Goal: Information Seeking & Learning: Learn about a topic

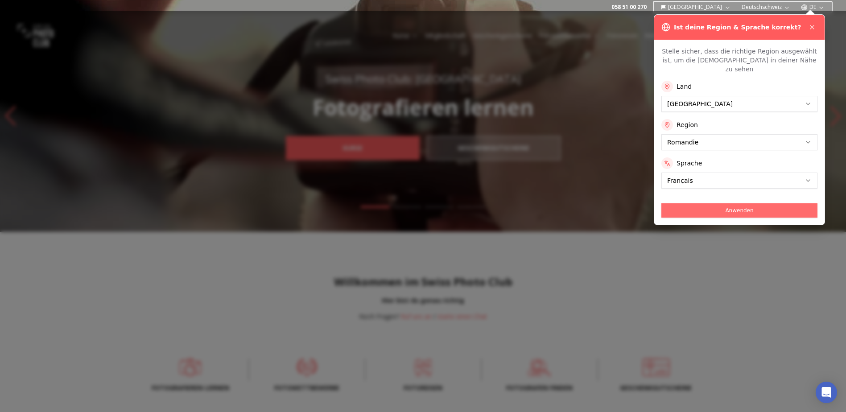
click at [702, 203] on button "Anwenden" at bounding box center [739, 210] width 156 height 14
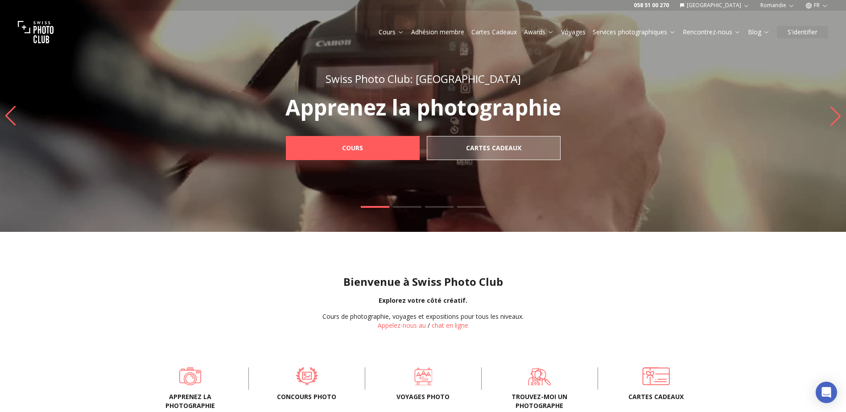
click at [812, 4] on icon "button" at bounding box center [808, 5] width 7 height 7
click at [818, 41] on link "en" at bounding box center [817, 41] width 18 height 11
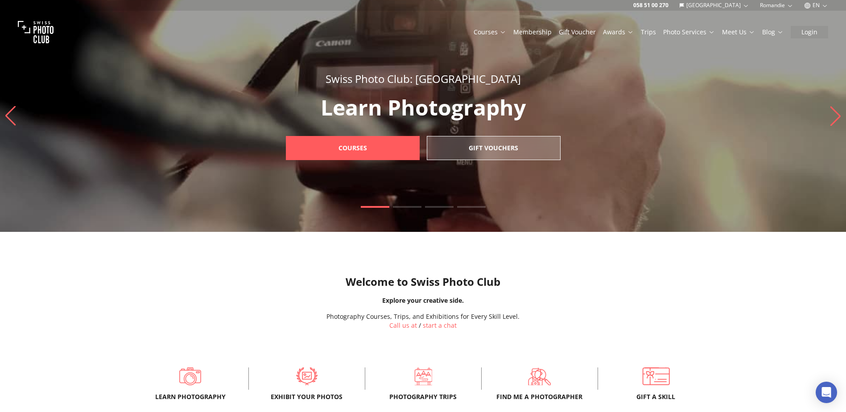
click at [529, 30] on link "Membership" at bounding box center [532, 32] width 38 height 9
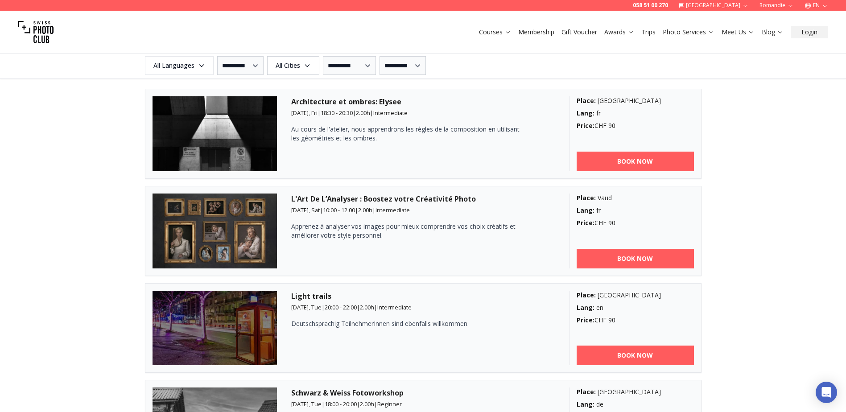
scroll to position [1049, 0]
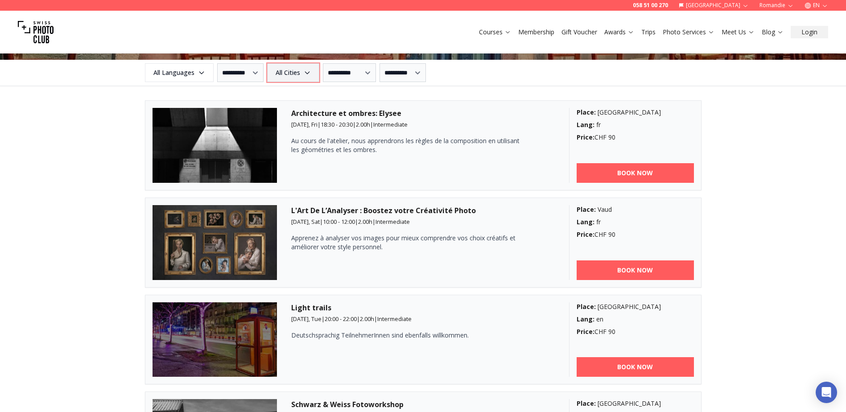
click at [318, 70] on span "All Cities" at bounding box center [293, 73] width 50 height 16
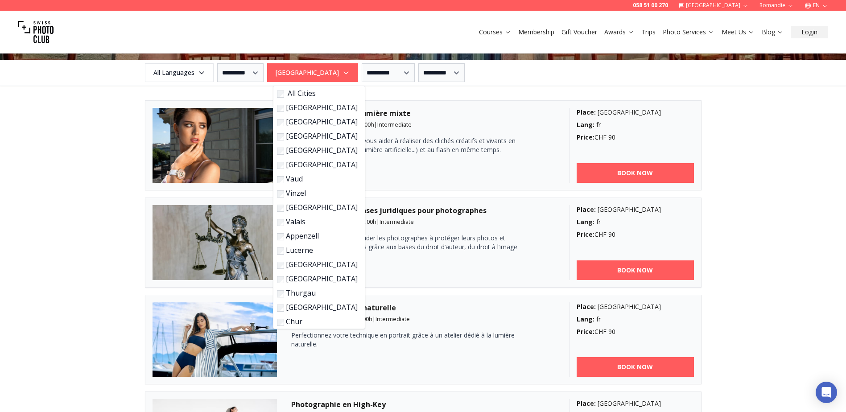
click at [797, 140] on div "**********" at bounding box center [423, 265] width 846 height 947
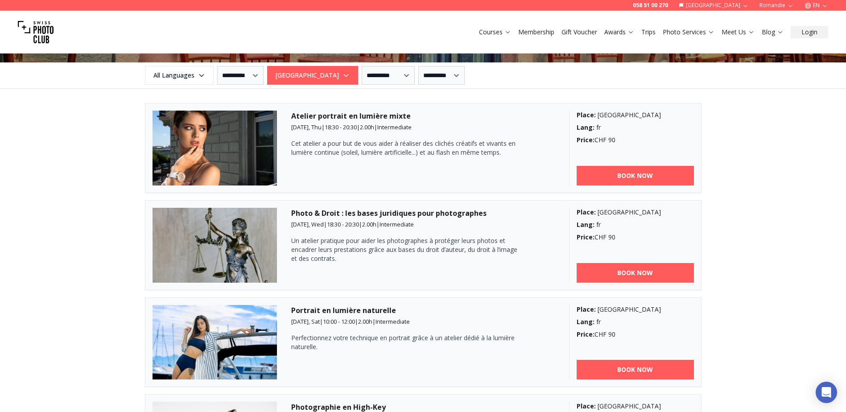
scroll to position [1016, 0]
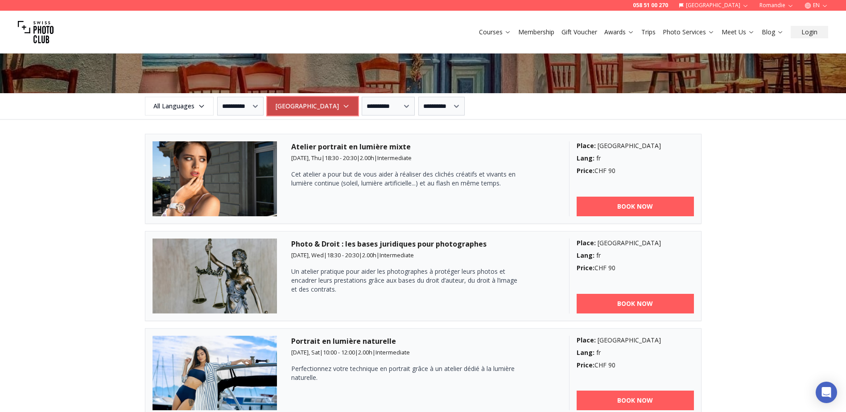
click at [296, 107] on span "[GEOGRAPHIC_DATA]" at bounding box center [312, 106] width 88 height 16
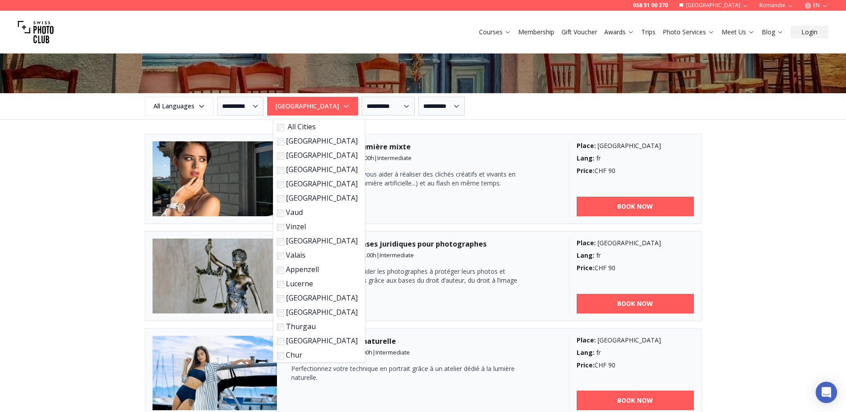
click at [308, 124] on label "All Cities" at bounding box center [317, 126] width 81 height 11
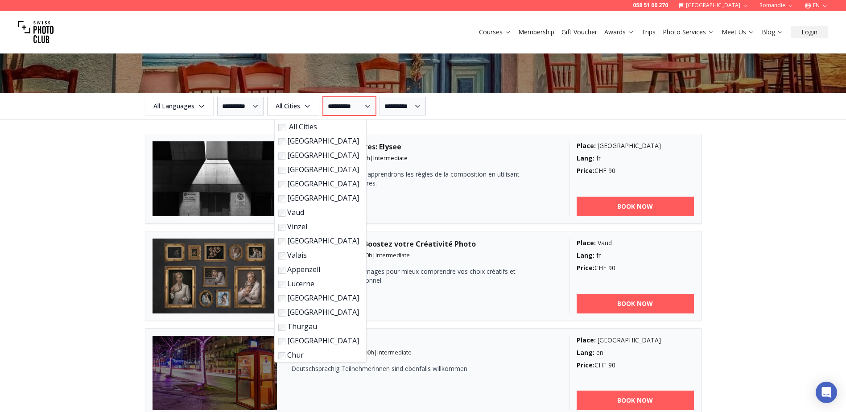
click at [351, 113] on select "**********" at bounding box center [349, 106] width 53 height 19
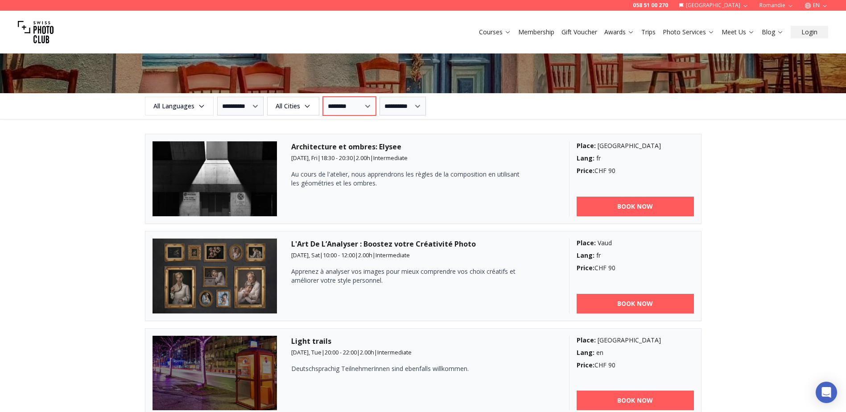
click at [331, 97] on select "**********" at bounding box center [349, 106] width 53 height 19
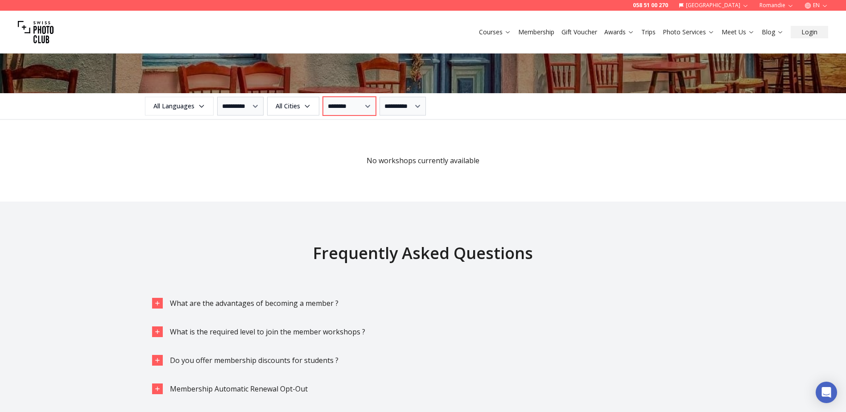
click at [368, 108] on select "**********" at bounding box center [349, 106] width 53 height 19
click at [331, 97] on select "**********" at bounding box center [349, 106] width 53 height 19
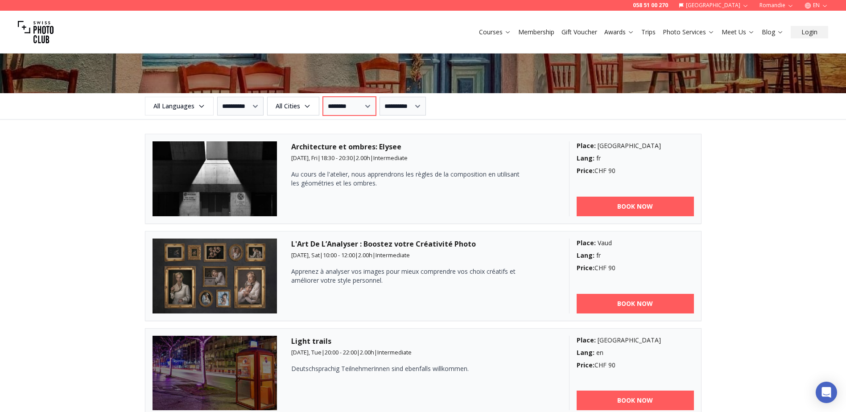
click at [369, 107] on select "**********" at bounding box center [349, 106] width 53 height 19
click at [331, 97] on select "**********" at bounding box center [349, 106] width 53 height 19
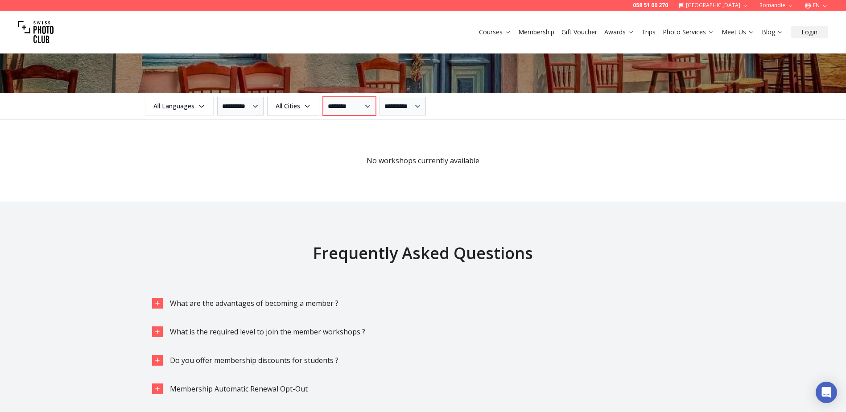
click at [367, 99] on select "**********" at bounding box center [349, 106] width 53 height 19
select select "*"
click at [331, 97] on select "**********" at bounding box center [349, 106] width 53 height 19
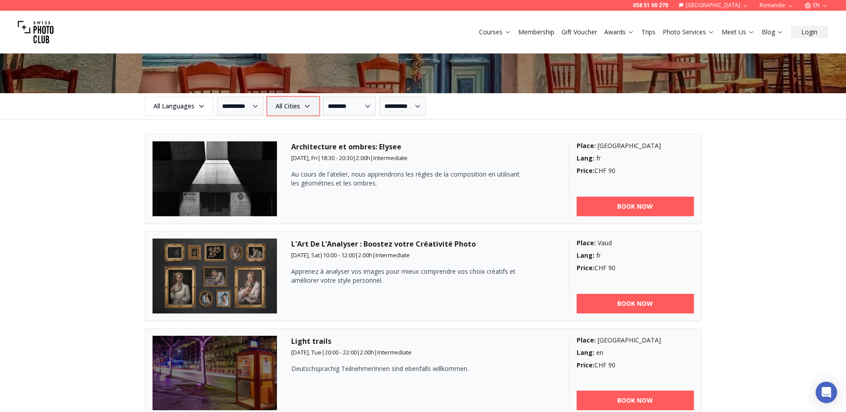
click at [301, 113] on span "All Cities" at bounding box center [293, 106] width 50 height 16
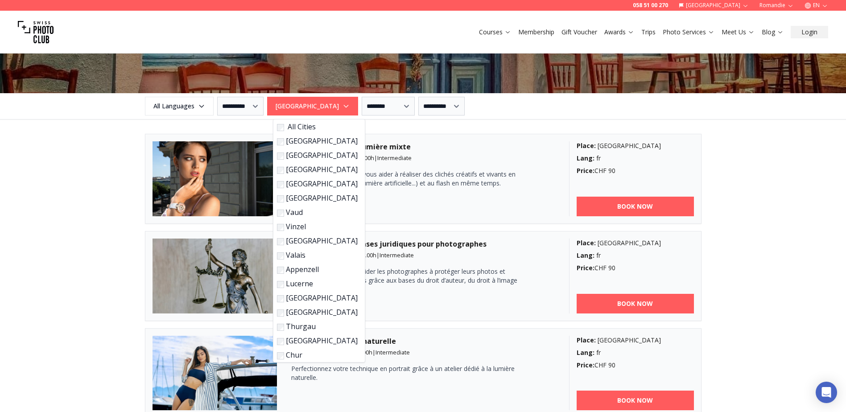
click at [280, 175] on label "[GEOGRAPHIC_DATA]" at bounding box center [317, 169] width 81 height 11
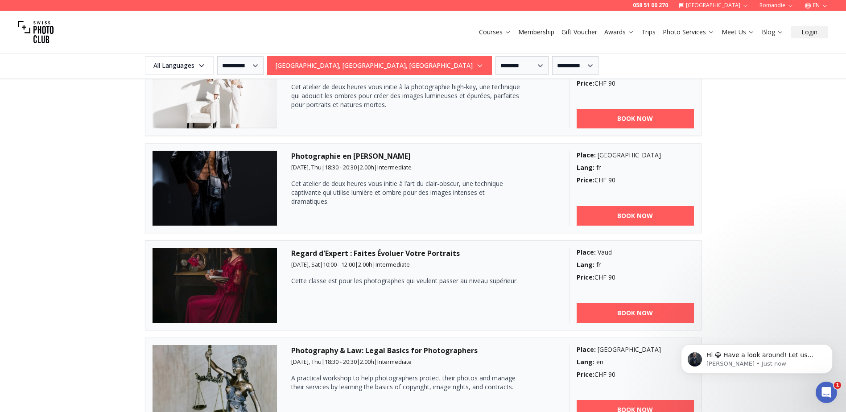
scroll to position [1887, 0]
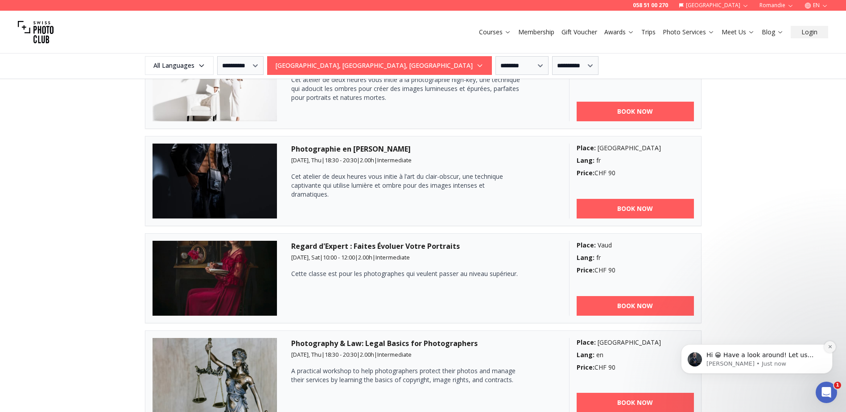
click at [831, 348] on icon "Dismiss notification" at bounding box center [830, 346] width 5 height 5
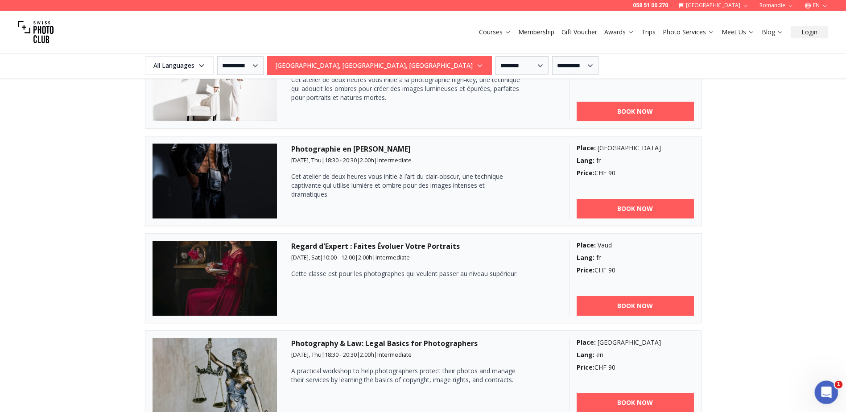
click at [824, 392] on icon "Open Intercom Messenger" at bounding box center [825, 391] width 15 height 15
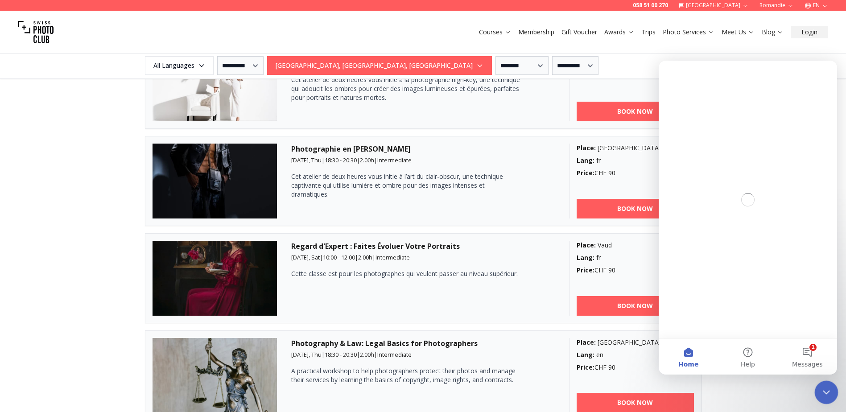
scroll to position [0, 0]
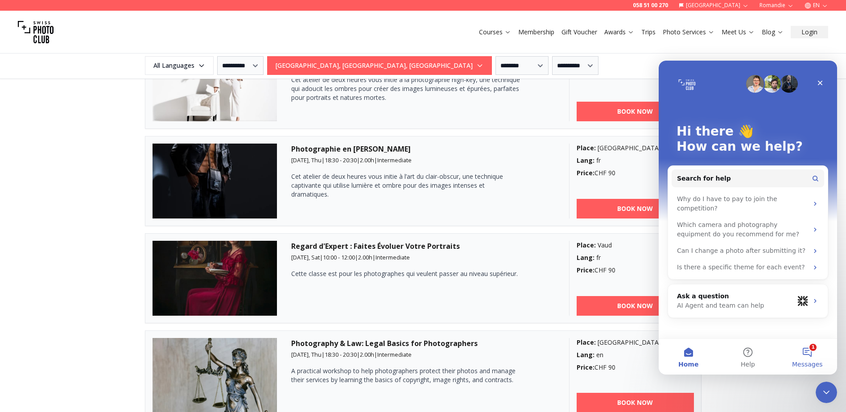
click at [809, 354] on button "1 Messages" at bounding box center [807, 357] width 59 height 36
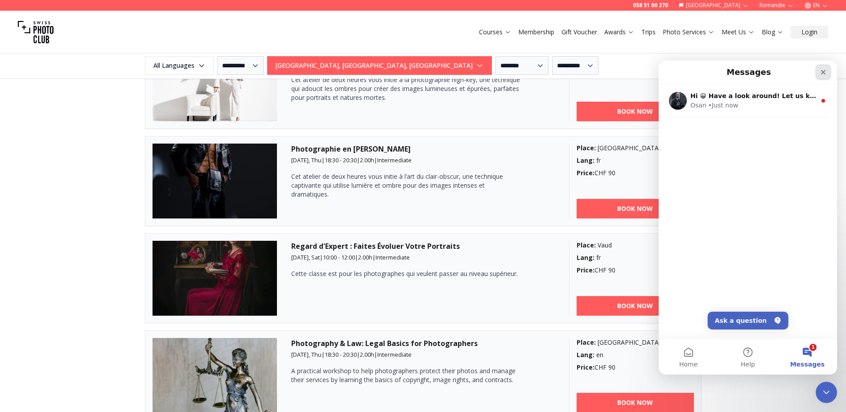
click at [823, 67] on div "Close" at bounding box center [823, 72] width 16 height 16
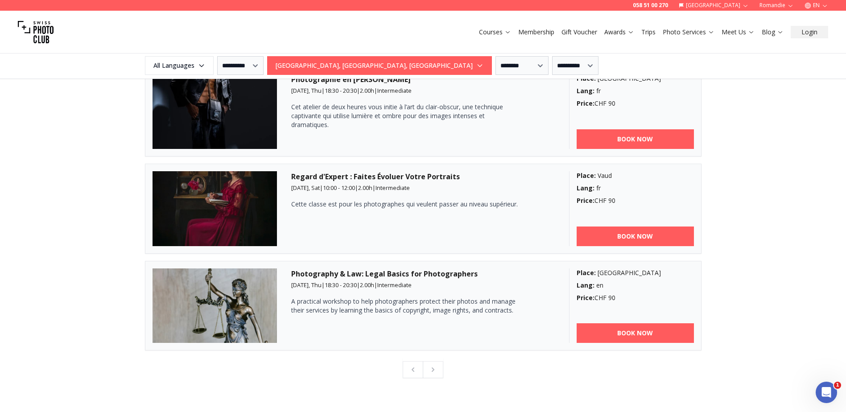
scroll to position [1964, 0]
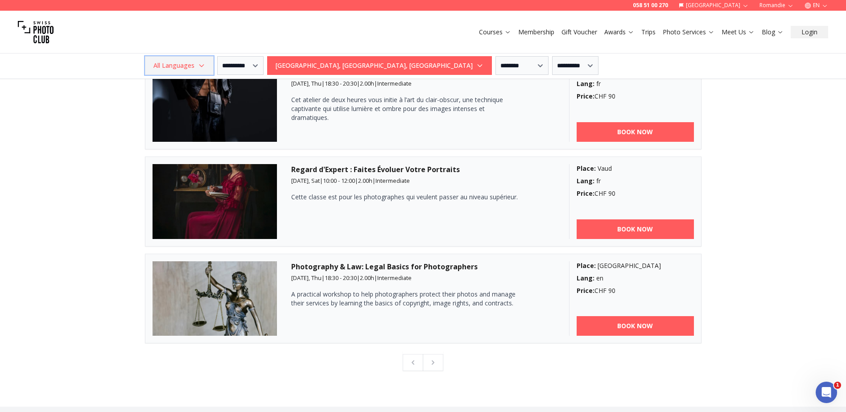
click at [199, 62] on span "All Languages" at bounding box center [179, 66] width 66 height 16
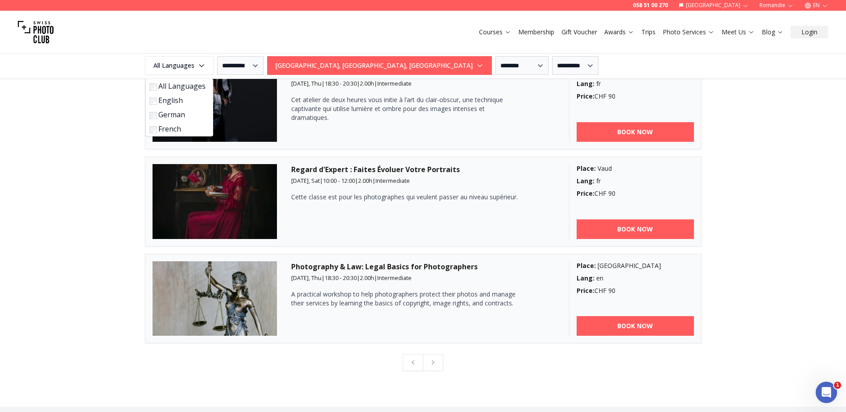
click at [157, 100] on label "English" at bounding box center [177, 100] width 56 height 11
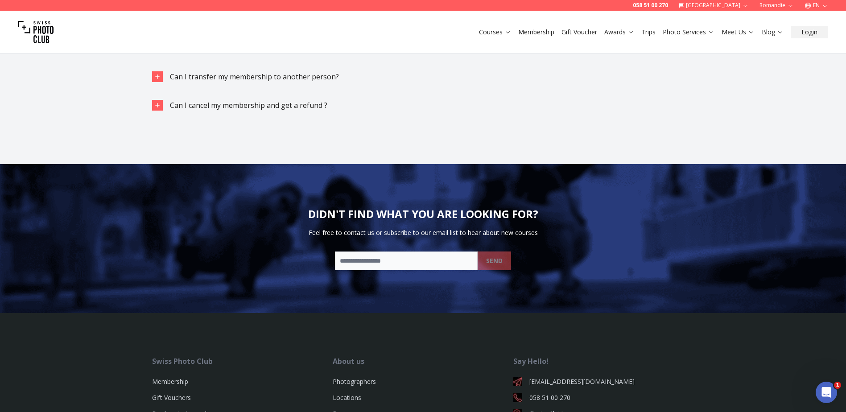
scroll to position [1679, 0]
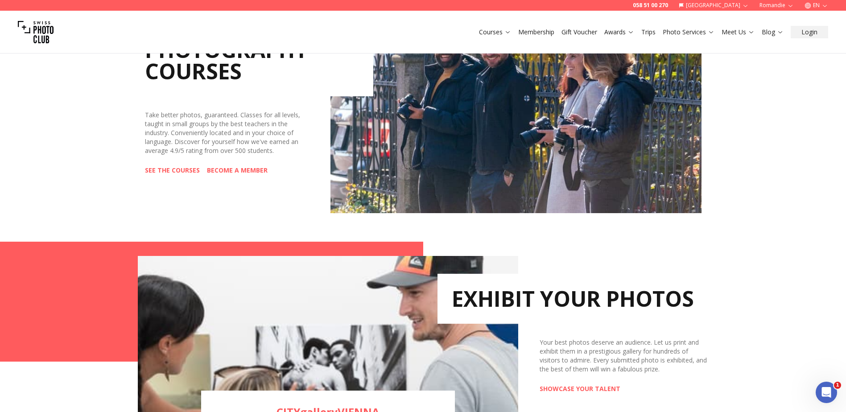
scroll to position [171, 0]
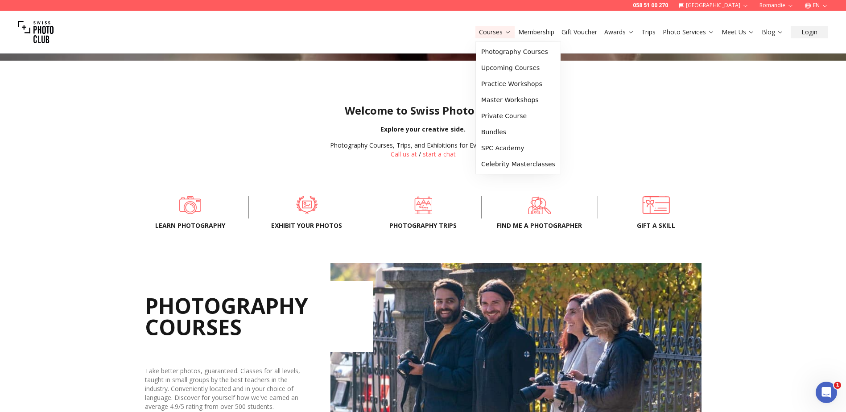
click at [504, 30] on icon at bounding box center [507, 32] width 7 height 7
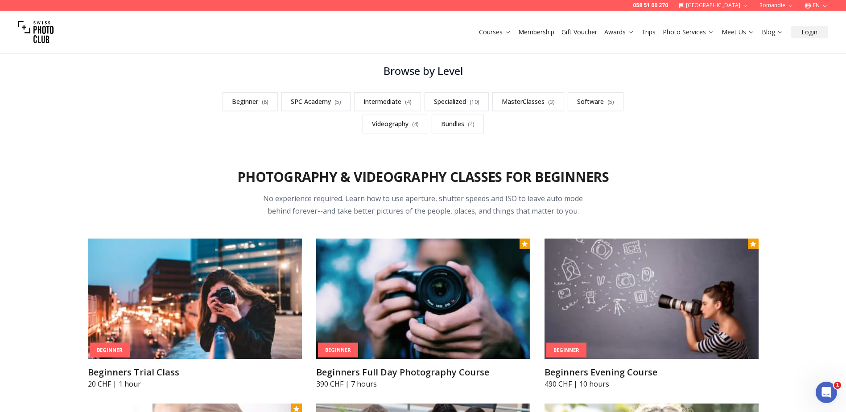
scroll to position [229, 0]
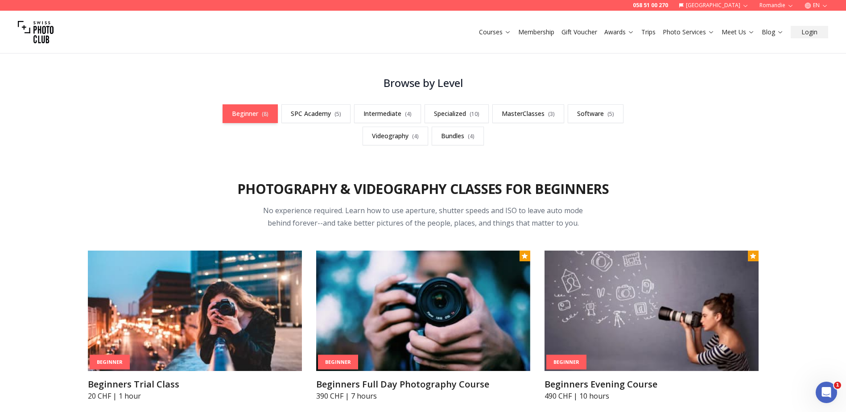
click at [263, 112] on span "( 8 )" at bounding box center [265, 114] width 7 height 8
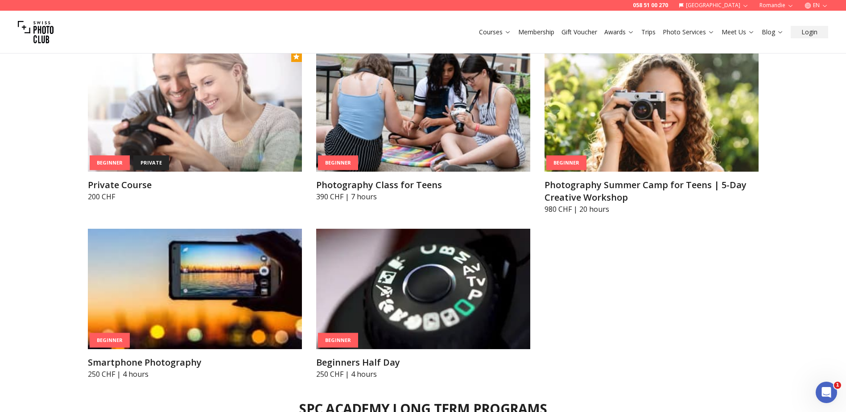
scroll to position [599, 0]
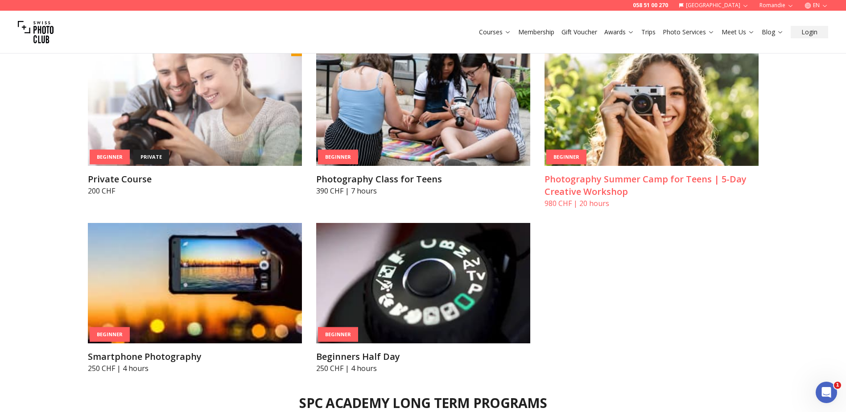
click at [620, 171] on article "Beginner Photography Summer Camp for Teens | 5-Day Creative Workshop 980 CHF | …" at bounding box center [652, 126] width 214 height 163
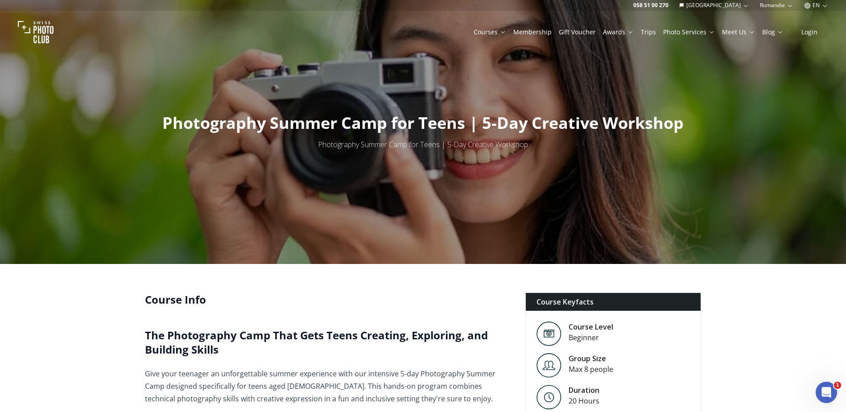
click at [550, 30] on link "Membership" at bounding box center [532, 32] width 38 height 9
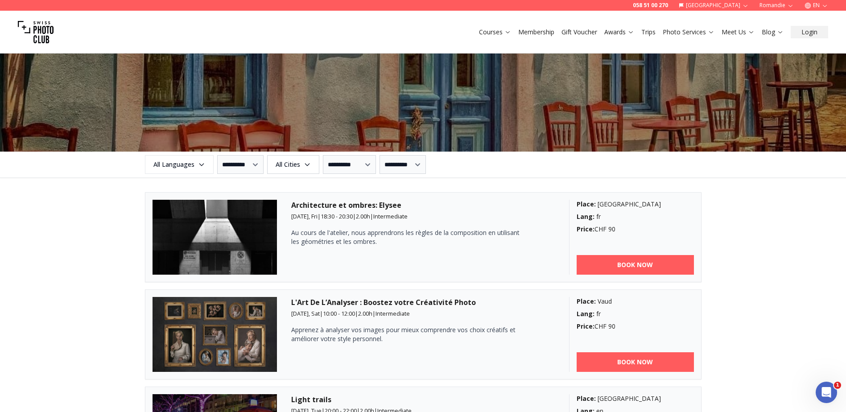
scroll to position [980, 0]
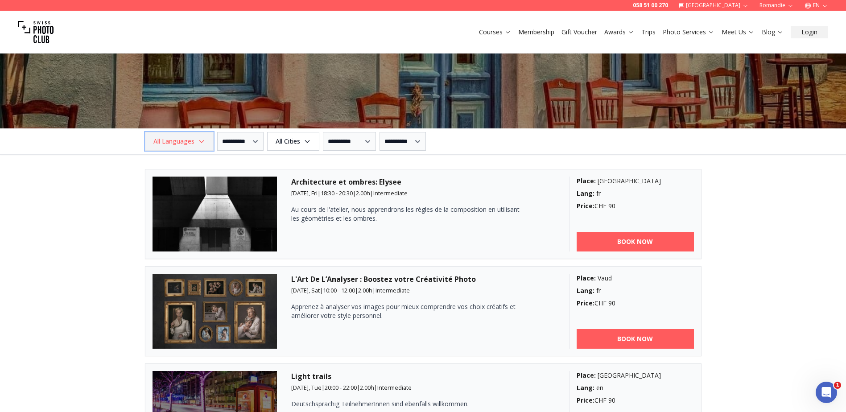
click at [189, 145] on span "All Languages" at bounding box center [179, 141] width 66 height 16
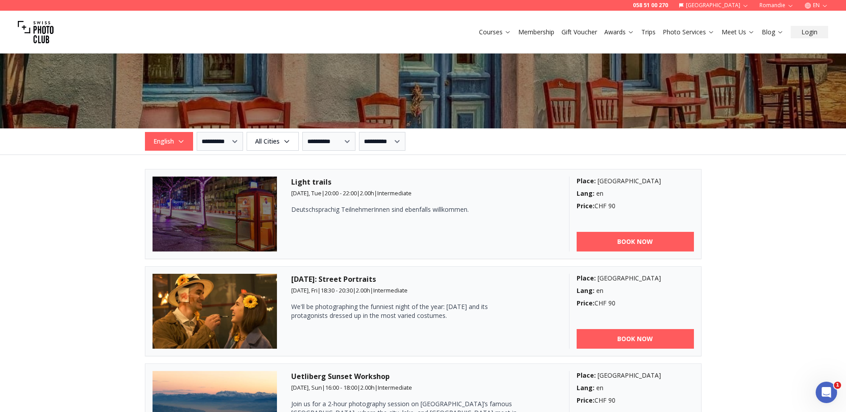
click at [822, 179] on div "**********" at bounding box center [423, 383] width 846 height 1044
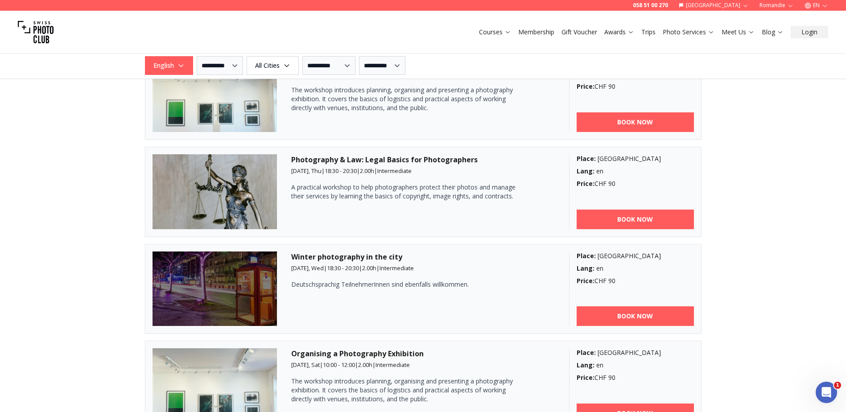
scroll to position [1394, 0]
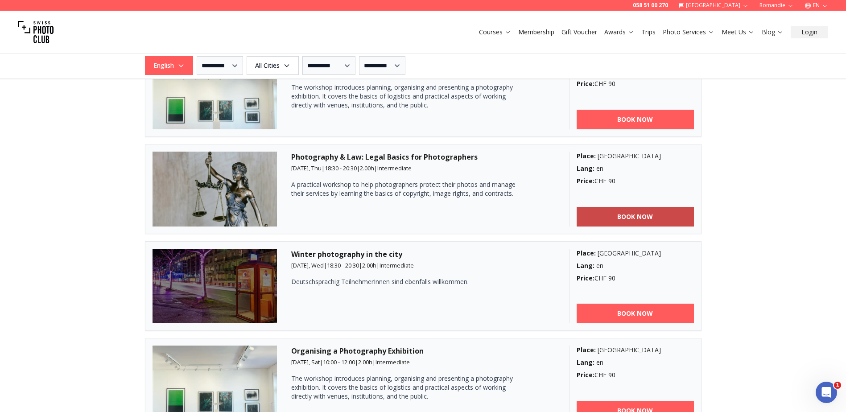
click at [632, 213] on b "BOOK NOW" at bounding box center [635, 216] width 36 height 9
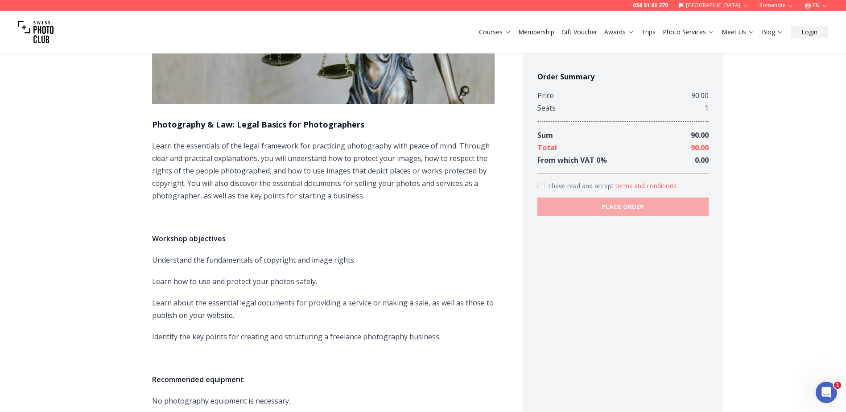
scroll to position [199, 0]
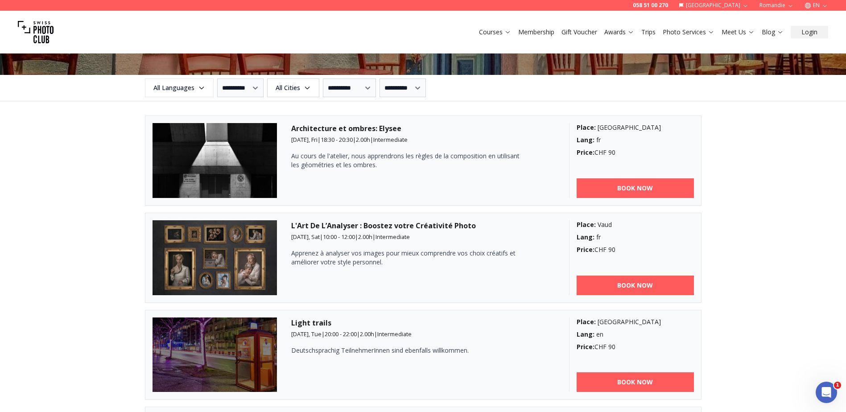
scroll to position [1038, 0]
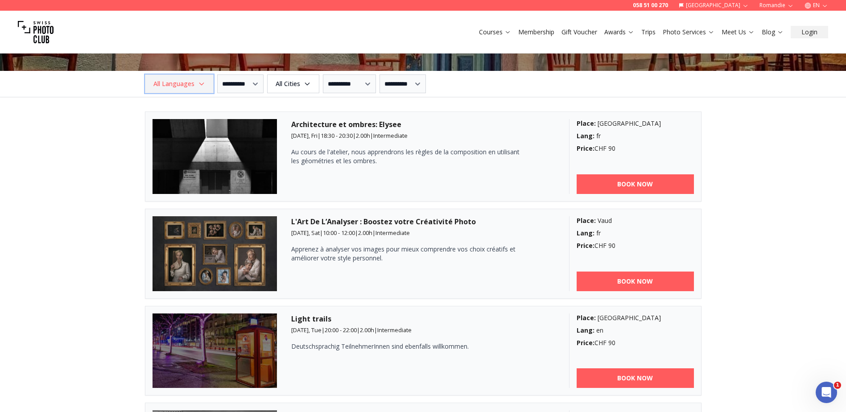
click at [195, 87] on span "All Languages" at bounding box center [179, 84] width 66 height 16
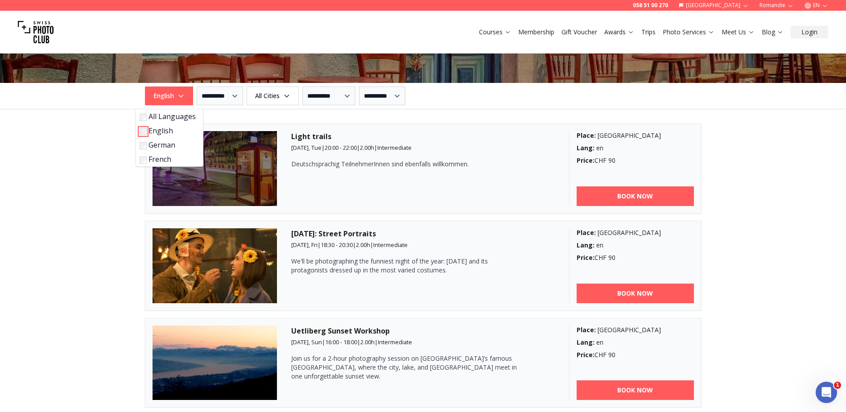
scroll to position [1017, 0]
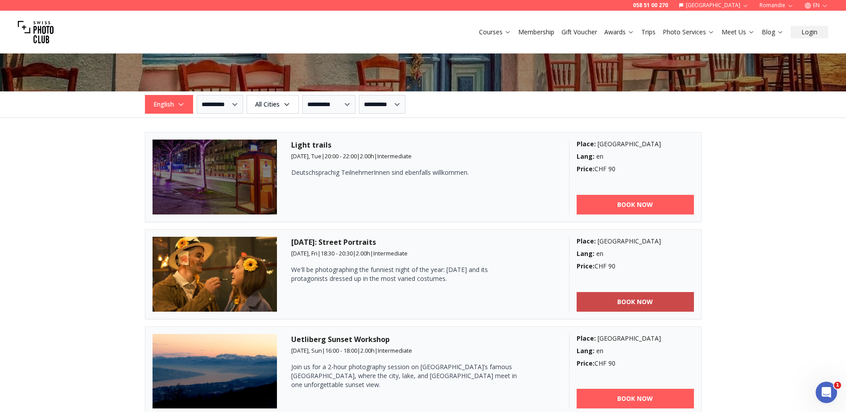
click at [658, 298] on link "BOOK NOW" at bounding box center [635, 302] width 117 height 20
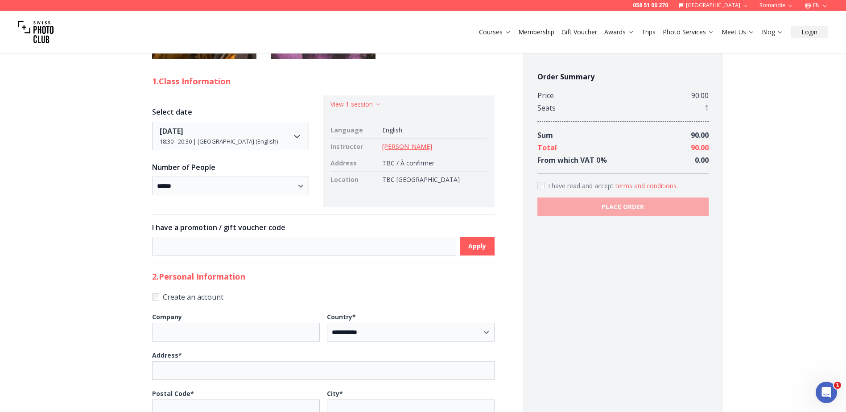
scroll to position [497, 0]
click at [432, 146] on link "[PERSON_NAME]" at bounding box center [407, 145] width 50 height 8
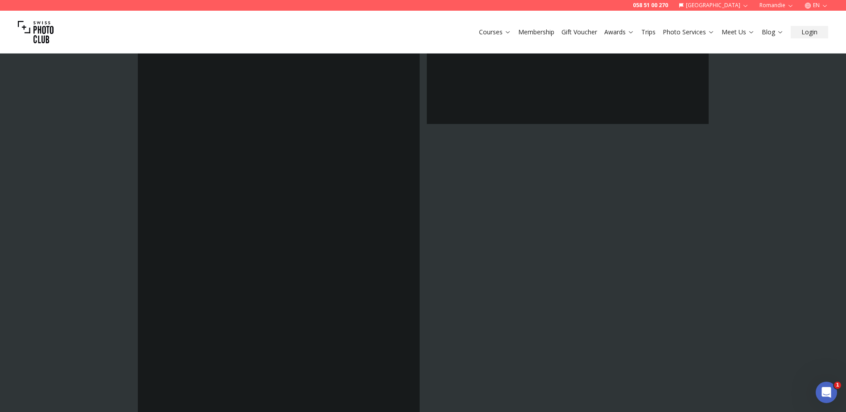
scroll to position [3100, 0]
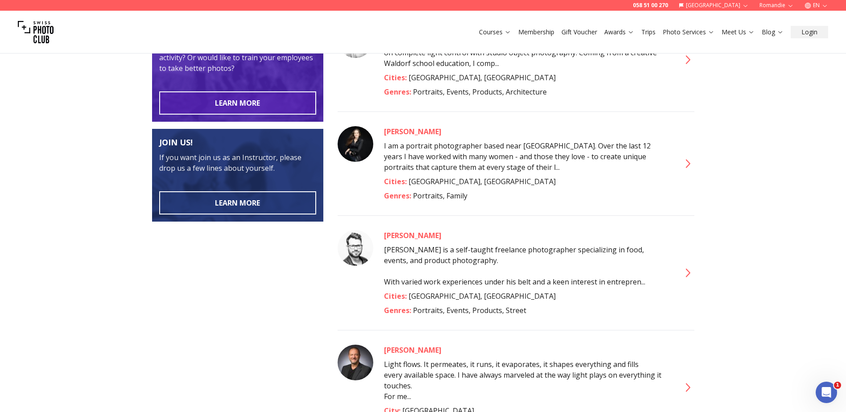
scroll to position [298, 0]
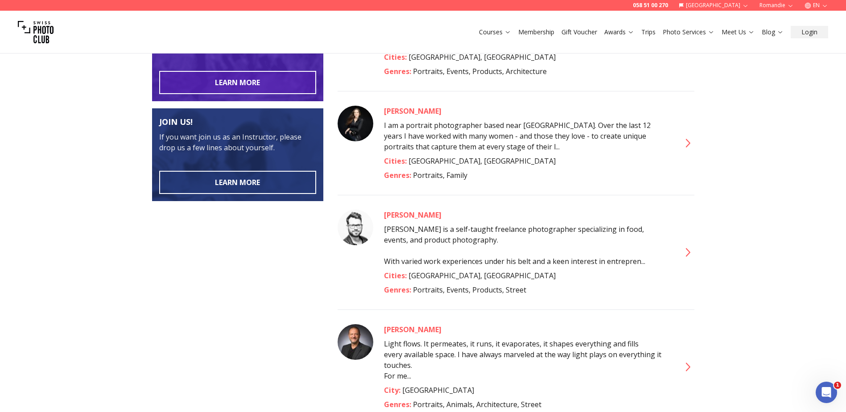
click at [682, 255] on icon at bounding box center [687, 252] width 14 height 14
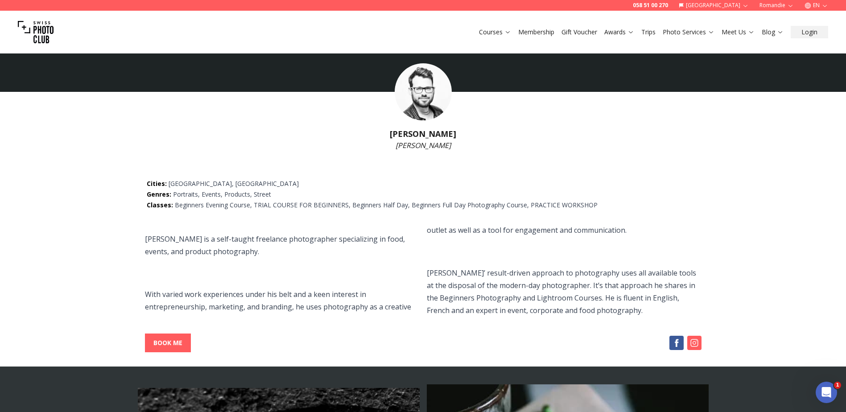
scroll to position [12, 0]
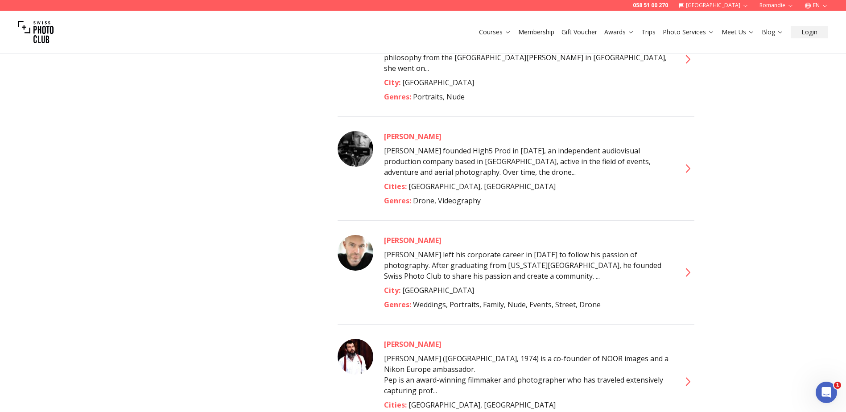
scroll to position [2937, 0]
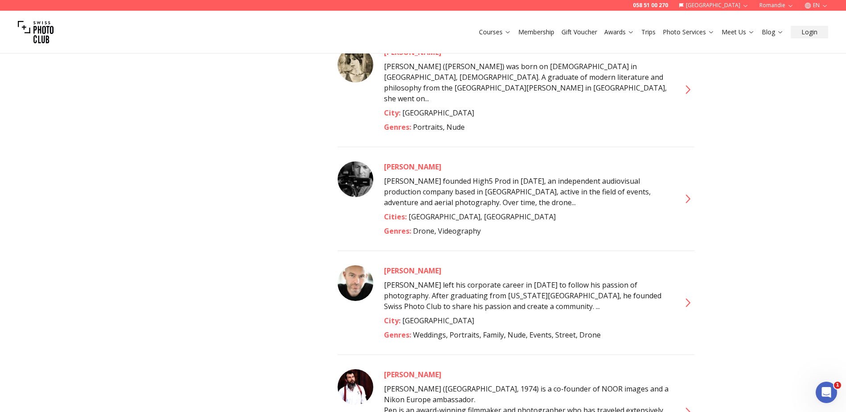
click at [686, 296] on icon at bounding box center [687, 303] width 14 height 14
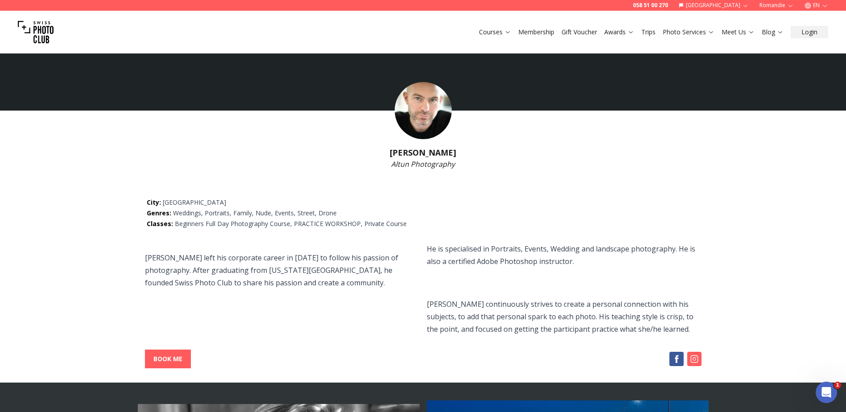
click at [436, 117] on img at bounding box center [423, 110] width 57 height 57
click at [655, 33] on link "Trips" at bounding box center [648, 32] width 14 height 9
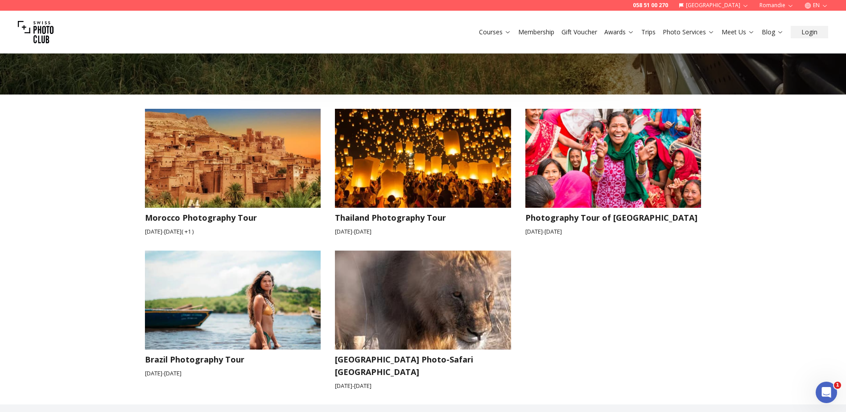
scroll to position [1189, 0]
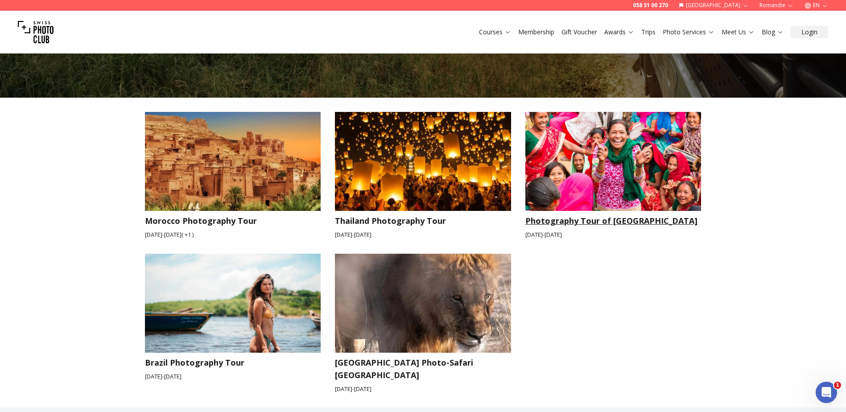
click at [606, 185] on img at bounding box center [613, 161] width 176 height 99
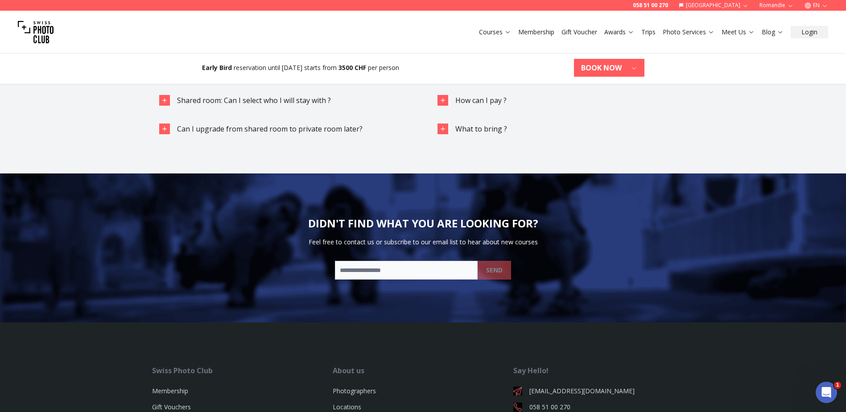
scroll to position [3355, 0]
